Goal: Task Accomplishment & Management: Manage account settings

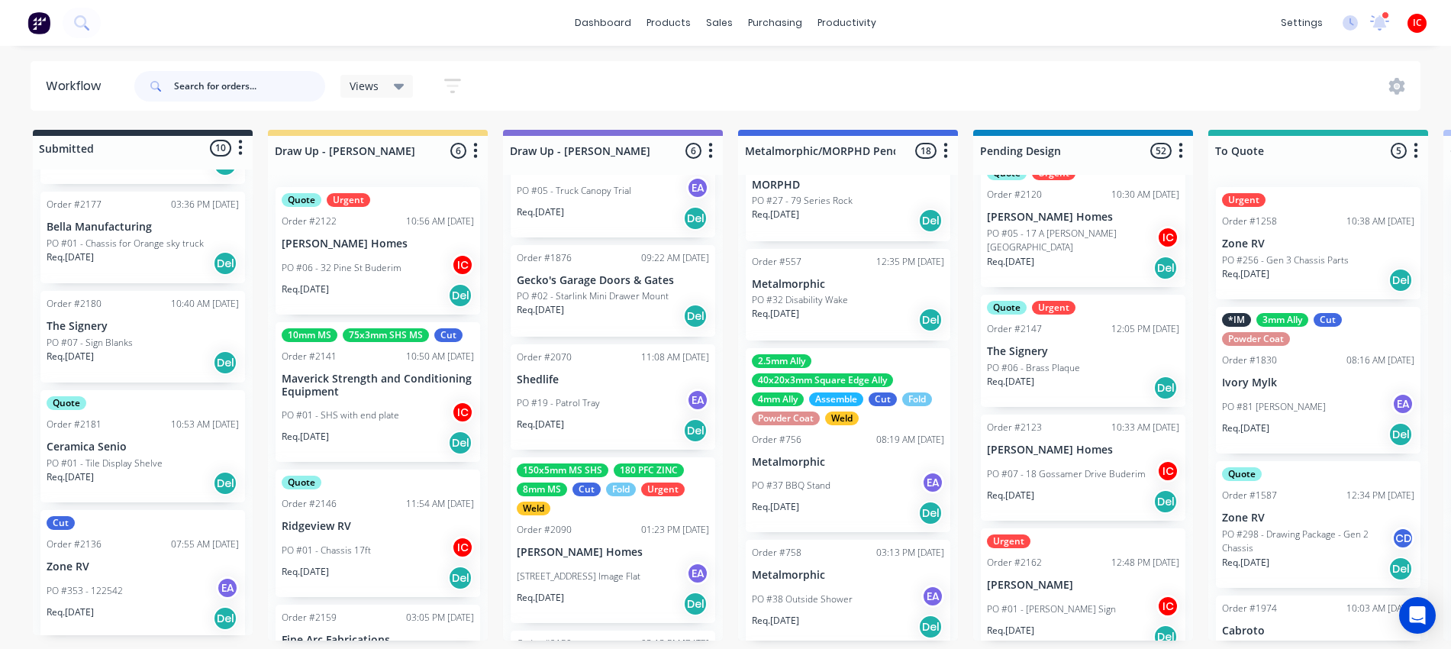
scroll to position [431, 0]
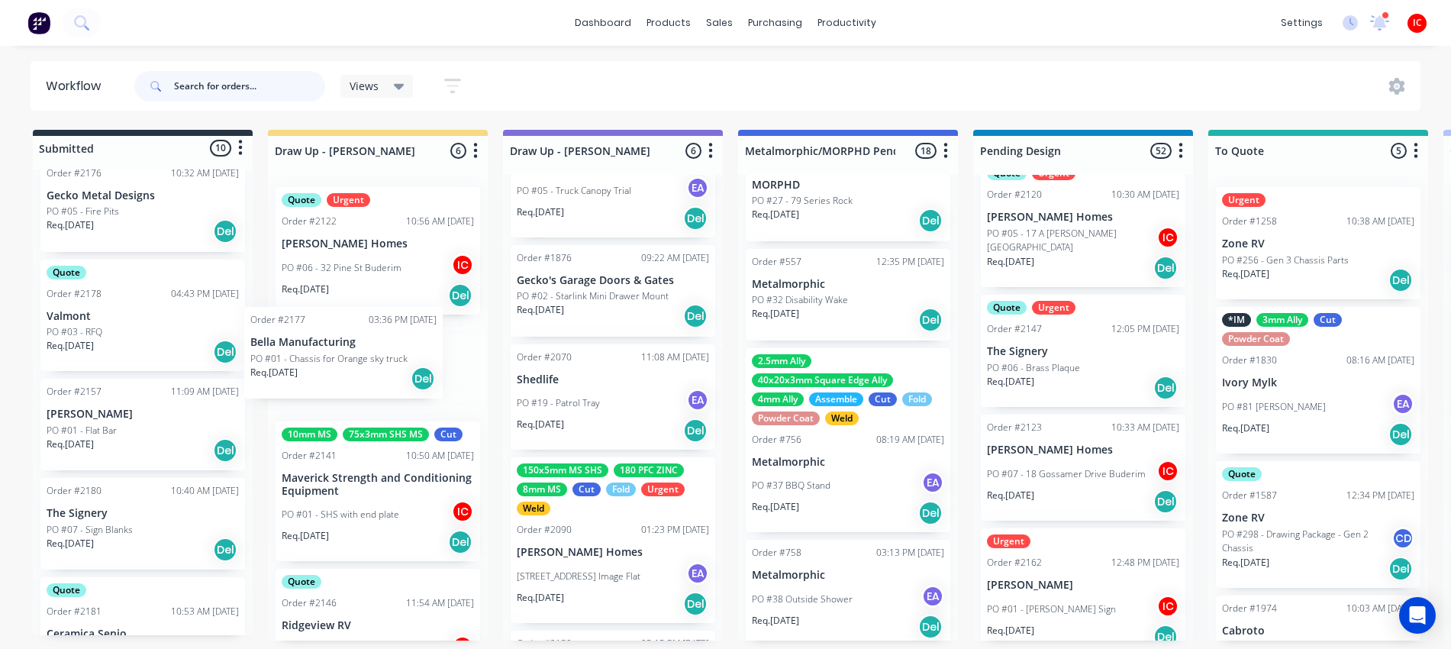
drag, startPoint x: 124, startPoint y: 520, endPoint x: 333, endPoint y: 353, distance: 267.1
click at [380, 367] on p "PO #01 - Chassis for Orange sky truck" at bounding box center [360, 374] width 157 height 14
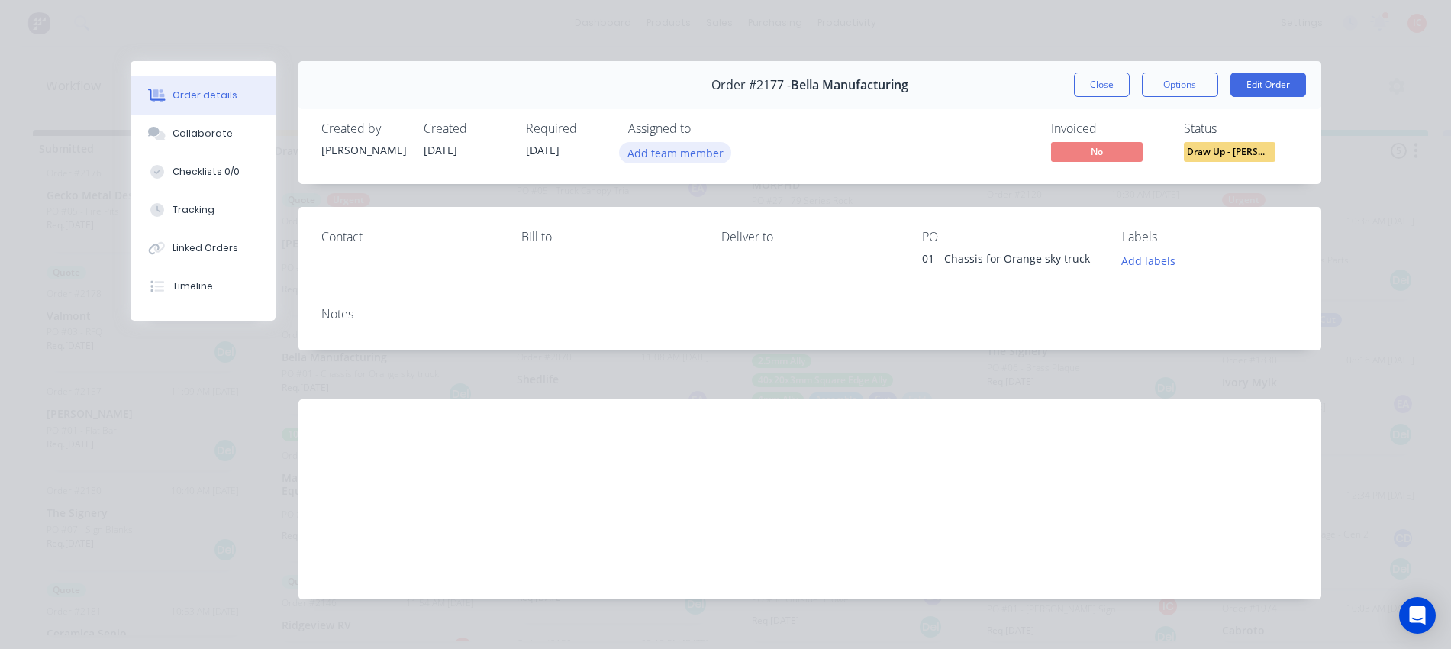
click at [691, 147] on button "Add team member" at bounding box center [675, 152] width 112 height 21
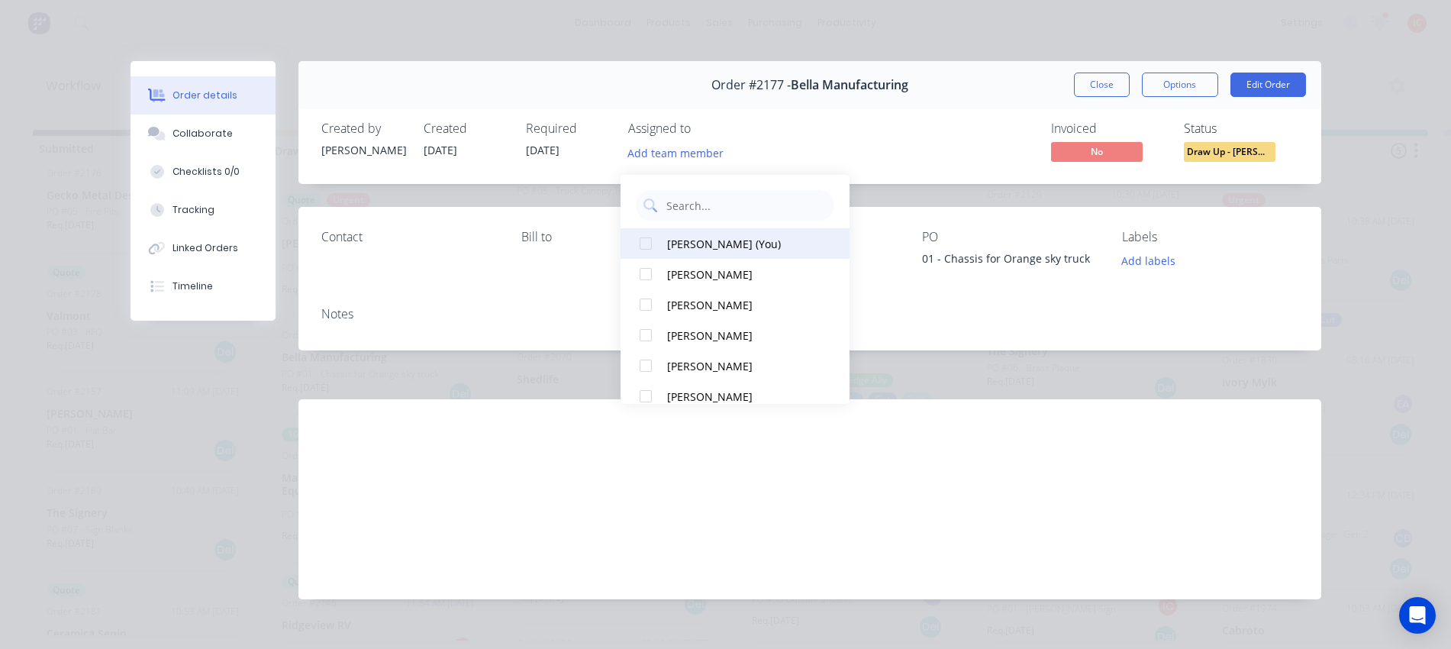
click at [690, 236] on div "[PERSON_NAME] (You)" at bounding box center [743, 244] width 153 height 16
click at [1086, 89] on button "Close" at bounding box center [1102, 84] width 56 height 24
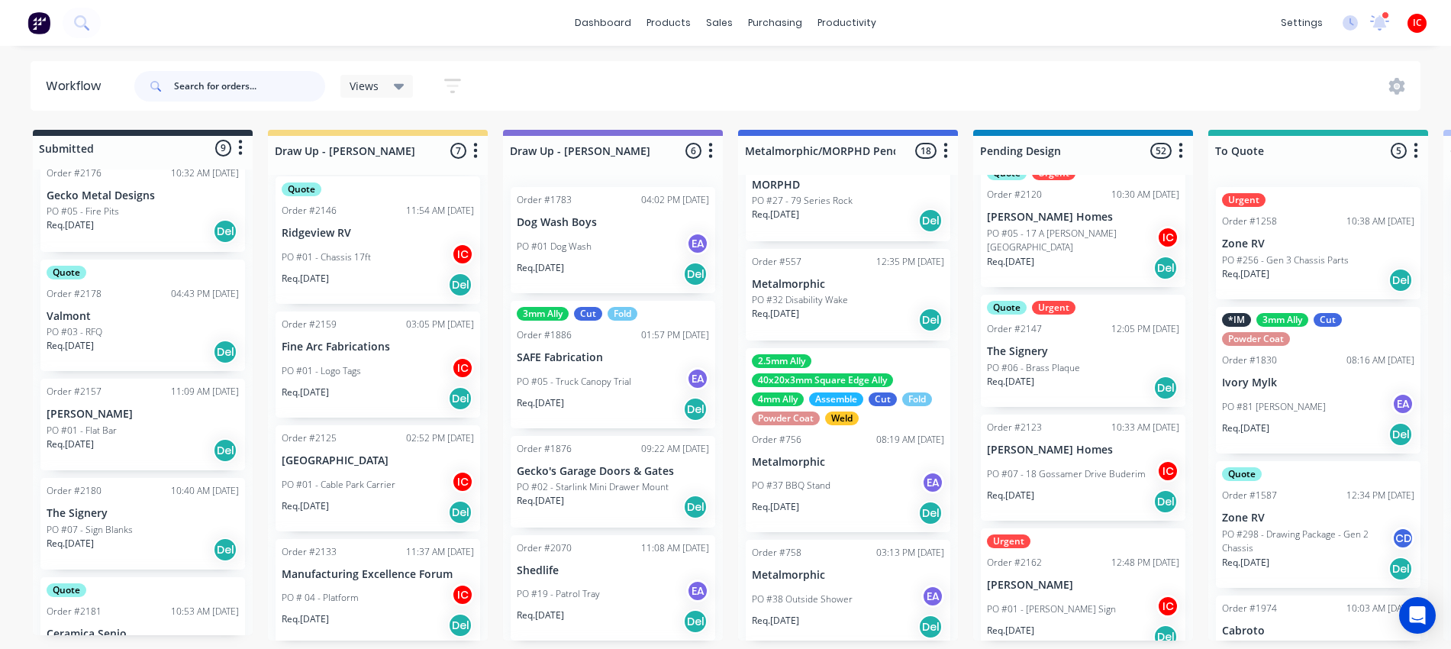
scroll to position [408, 0]
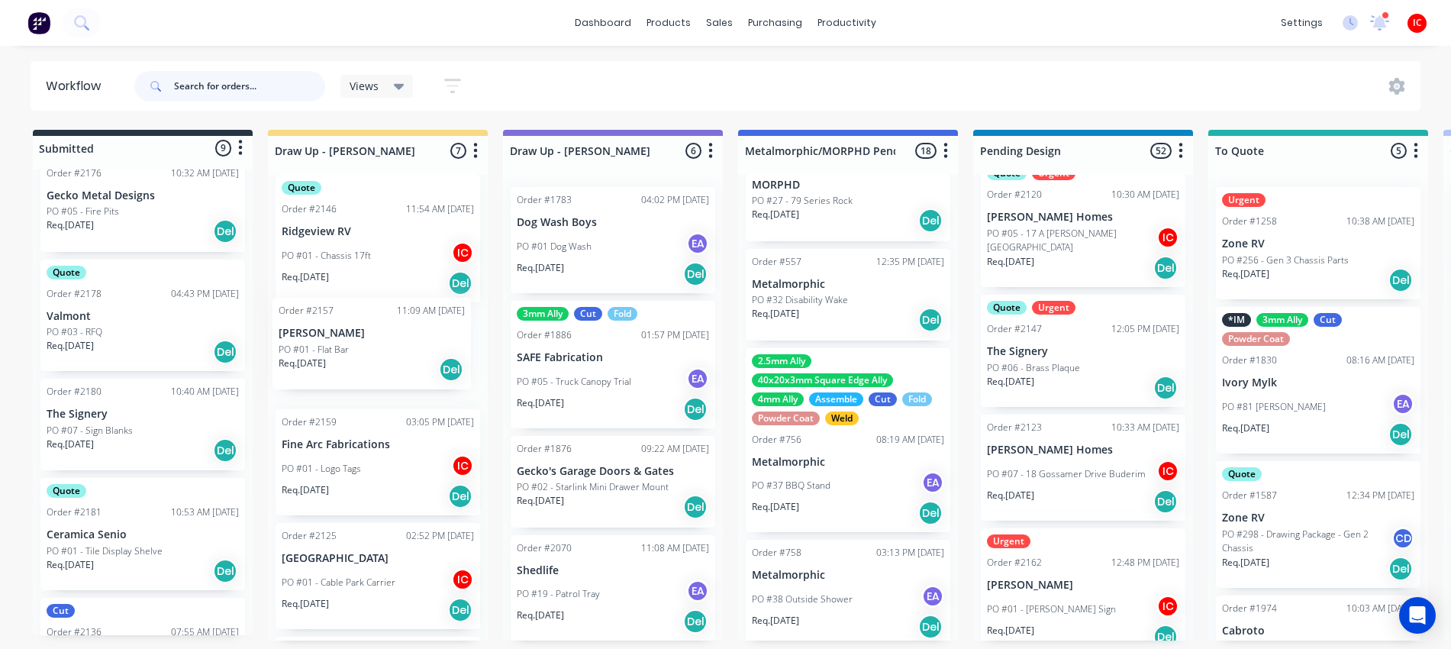
drag, startPoint x: 132, startPoint y: 418, endPoint x: 368, endPoint y: 342, distance: 247.8
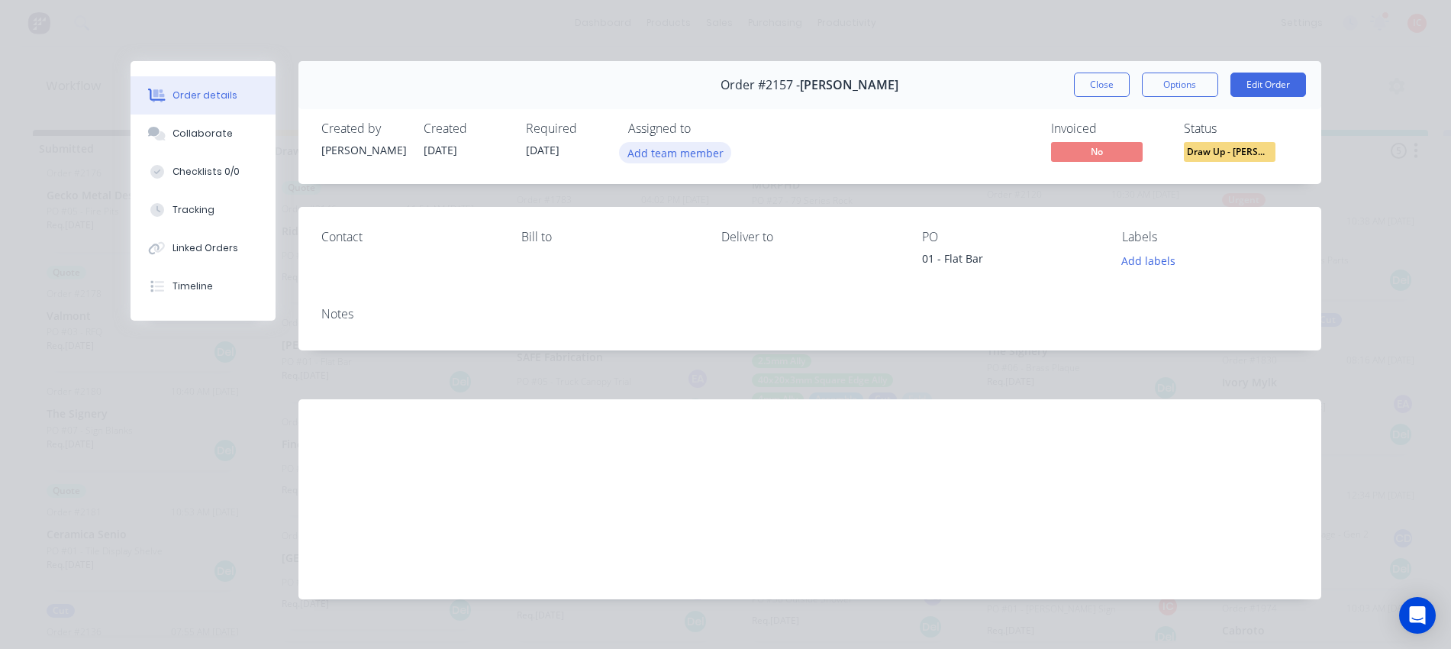
click at [661, 151] on button "Add team member" at bounding box center [675, 152] width 112 height 21
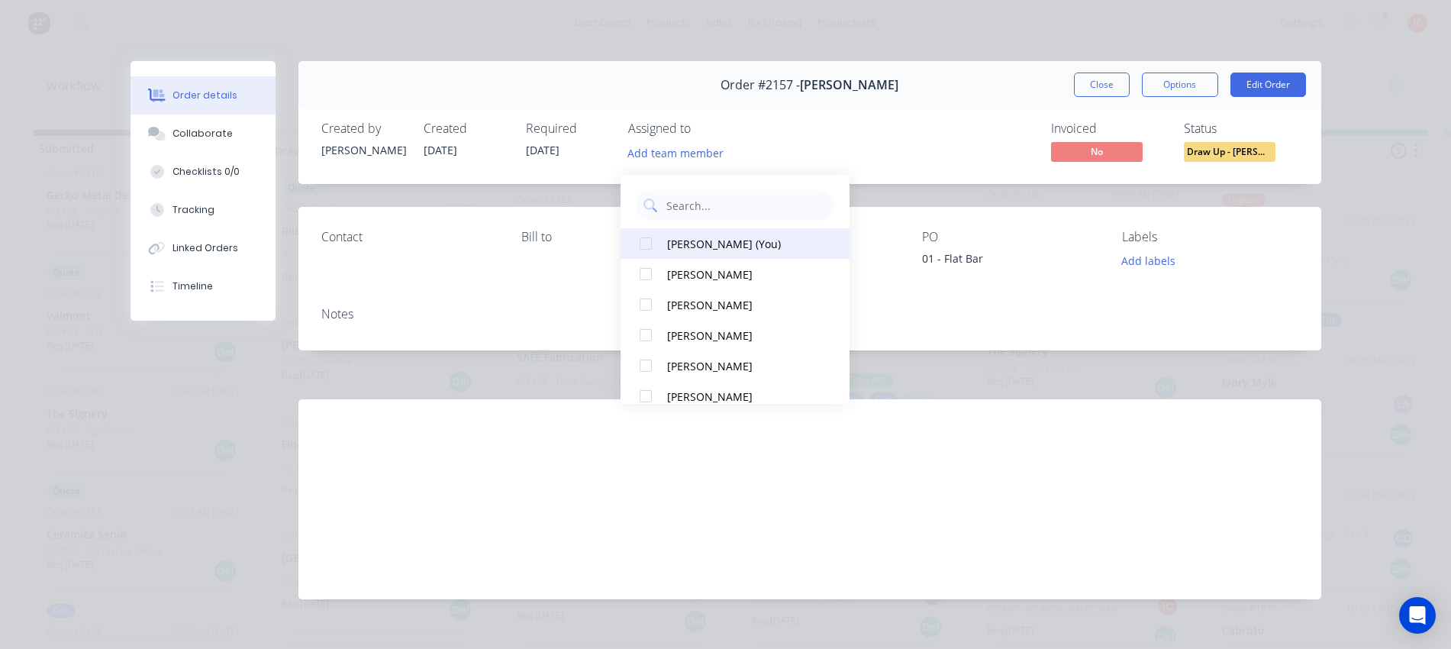
click at [703, 236] on div "[PERSON_NAME] (You)" at bounding box center [743, 244] width 153 height 16
click at [932, 106] on div "Order #2157 - [PERSON_NAME] Close Options Edit Order" at bounding box center [809, 85] width 1022 height 48
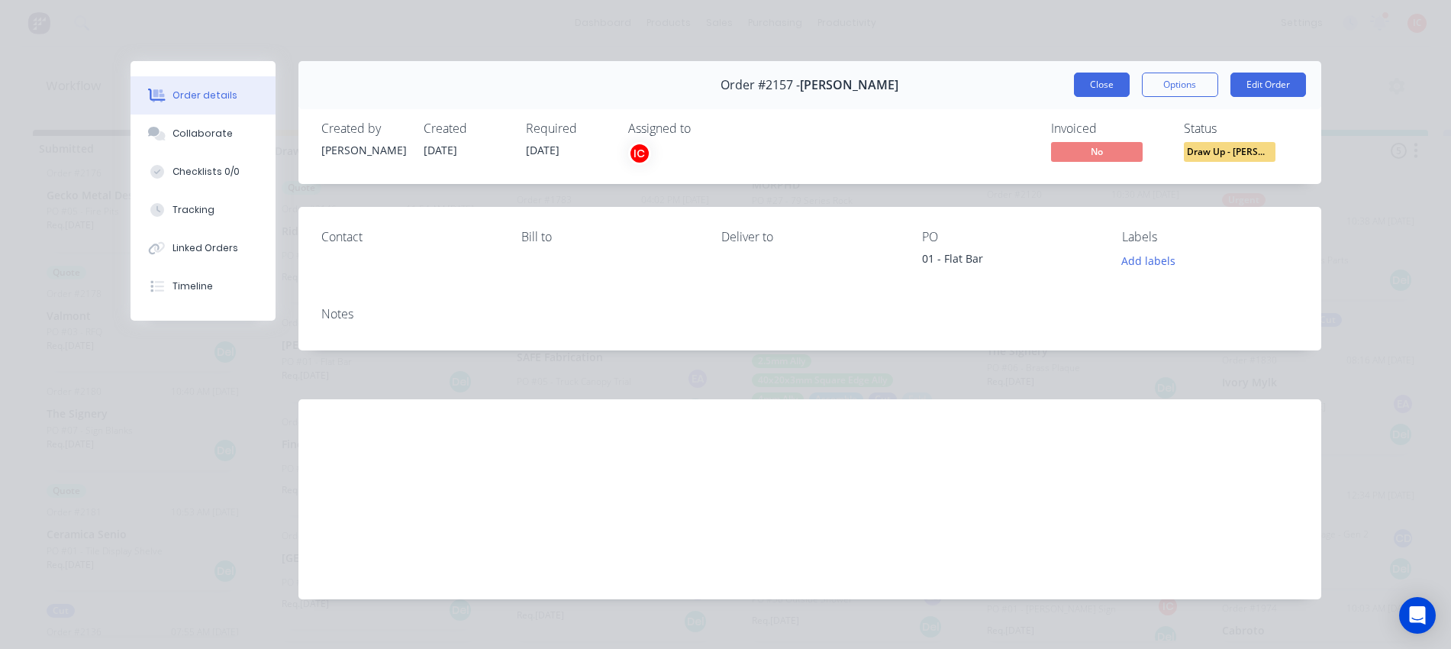
click at [1083, 81] on button "Close" at bounding box center [1102, 84] width 56 height 24
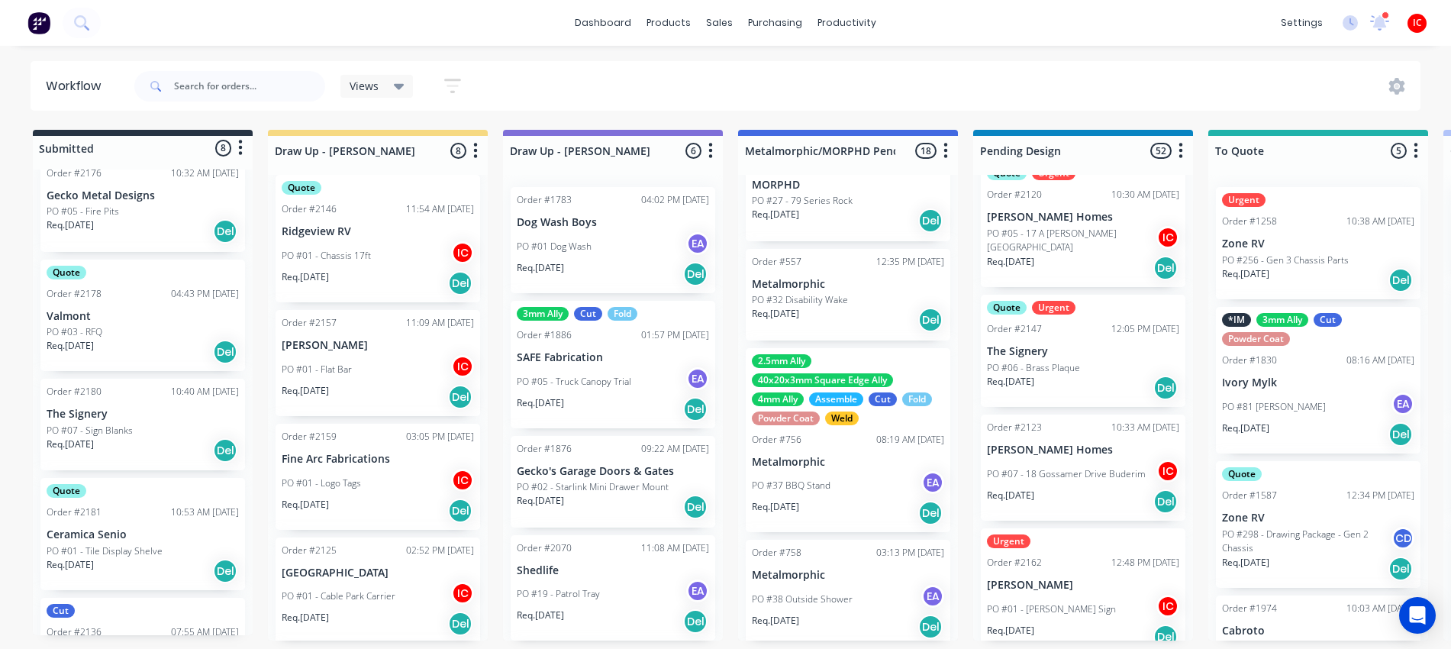
click at [1174, 53] on div "dashboard products sales purchasing productivity dashboard products Product Cat…" at bounding box center [725, 278] width 1451 height 557
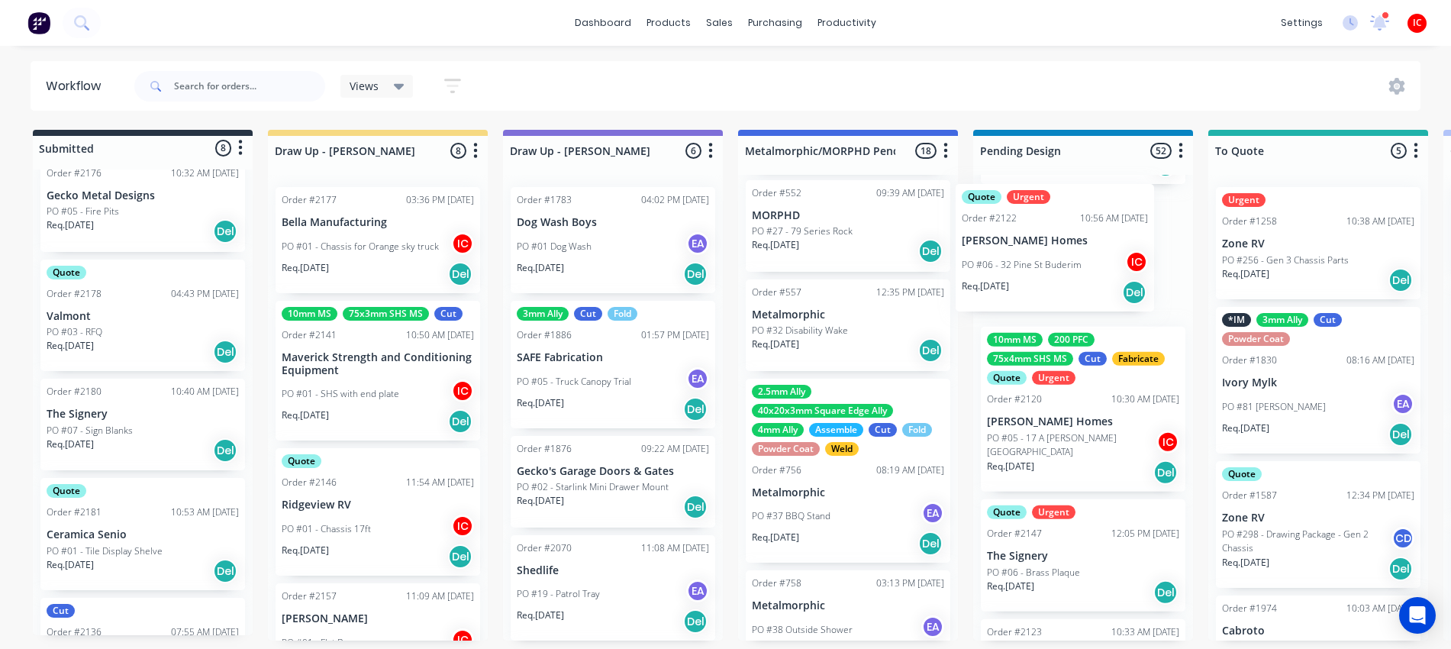
scroll to position [5776, 0]
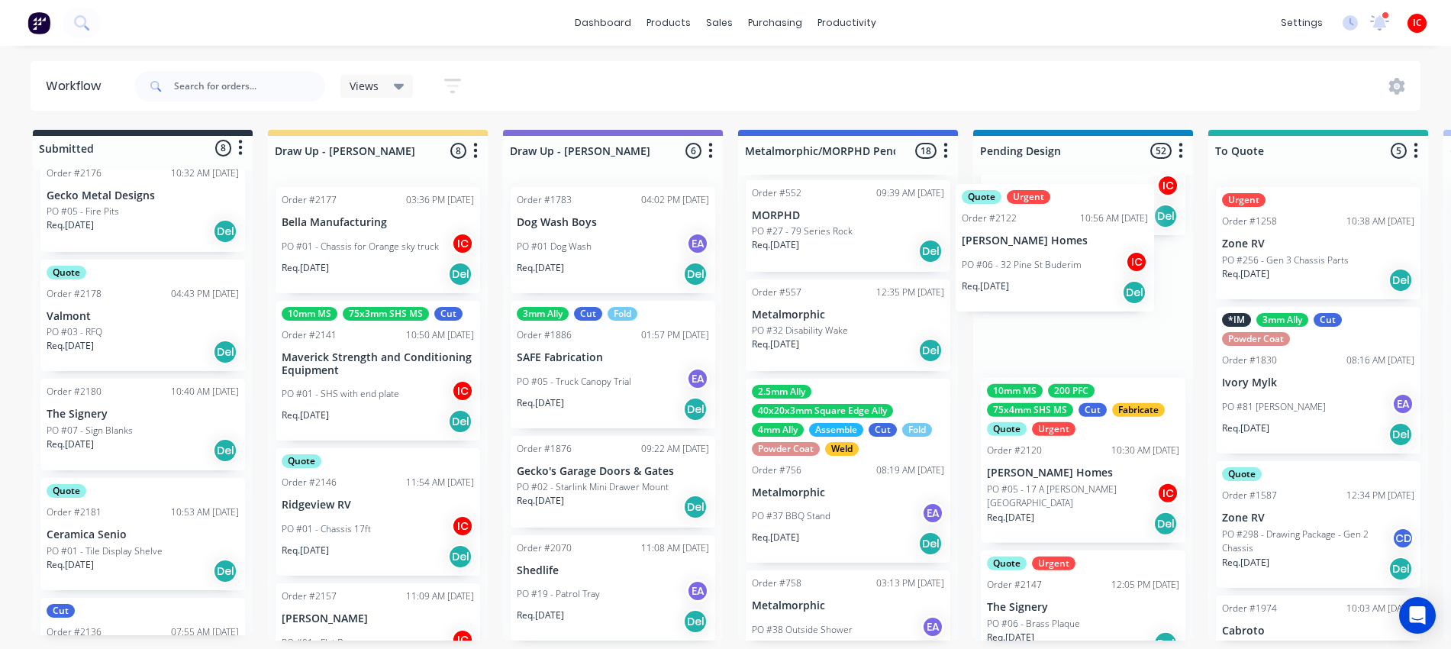
drag, startPoint x: 361, startPoint y: 253, endPoint x: 1051, endPoint y: 250, distance: 689.8
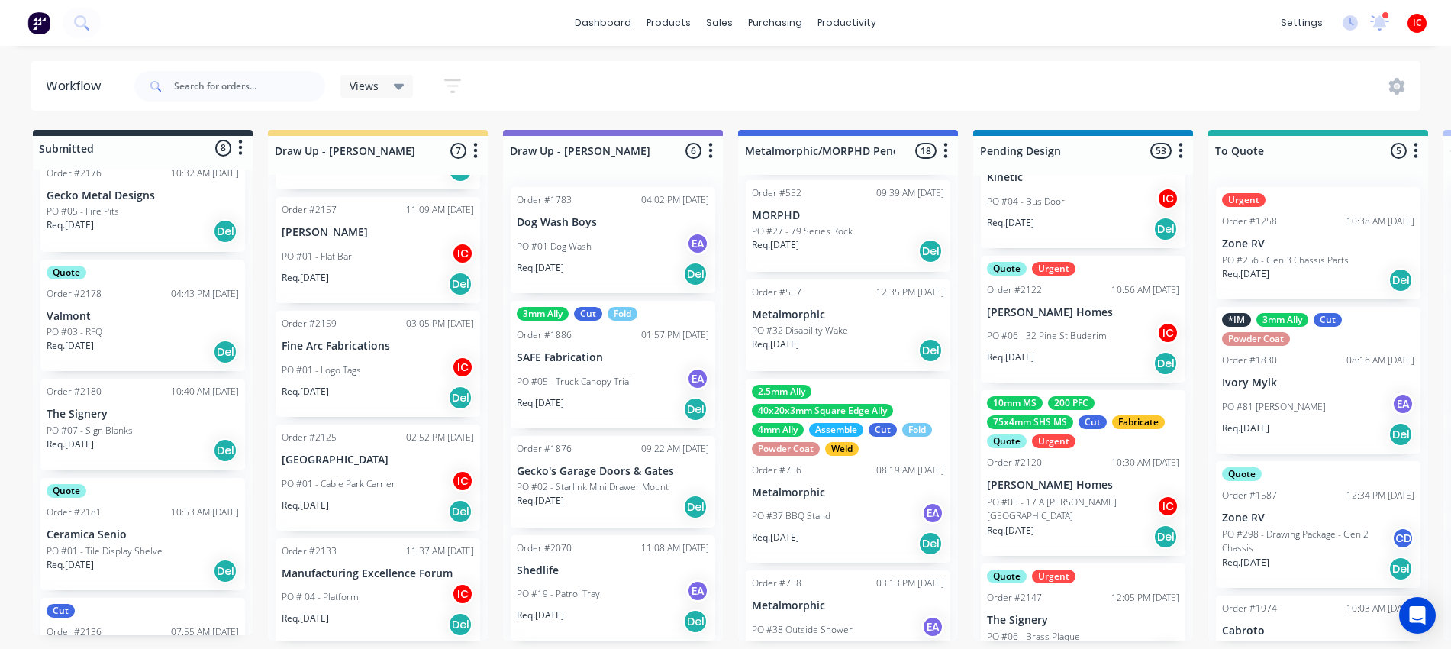
scroll to position [387, 0]
